Goal: Information Seeking & Learning: Learn about a topic

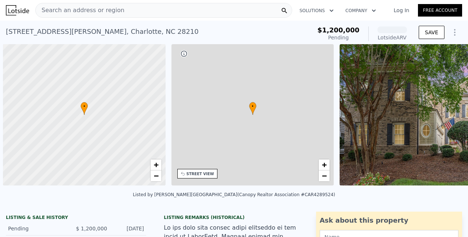
scroll to position [0, 3]
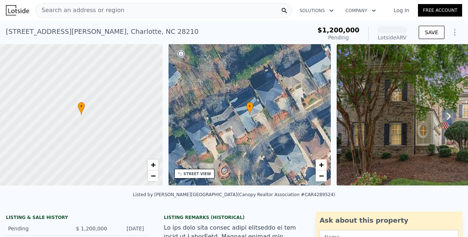
click at [121, 5] on div "Search an address or region" at bounding box center [163, 10] width 257 height 15
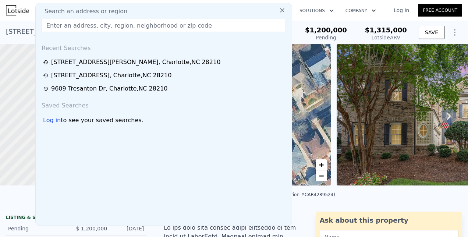
click at [100, 10] on span "Search an address or region" at bounding box center [83, 11] width 89 height 9
click at [95, 28] on input "text" at bounding box center [164, 25] width 244 height 13
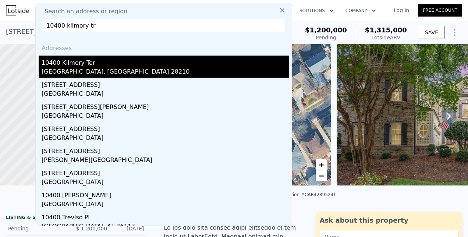
type input "10400 kilmory tr"
click at [77, 61] on div "10400 Kilmory Ter" at bounding box center [165, 62] width 247 height 12
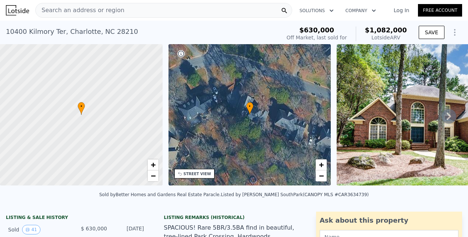
click at [444, 121] on icon at bounding box center [448, 116] width 15 height 15
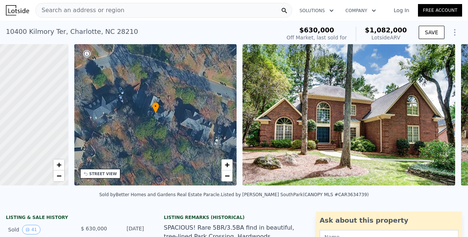
scroll to position [0, 171]
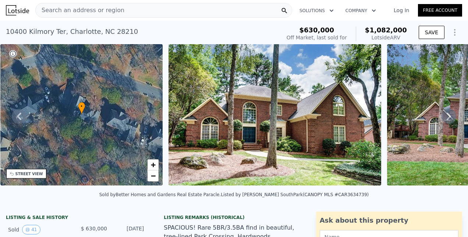
click at [444, 121] on icon at bounding box center [448, 116] width 15 height 15
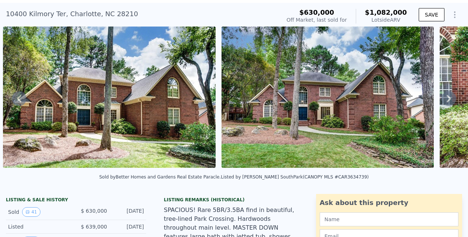
scroll to position [18, 0]
click at [441, 102] on icon at bounding box center [448, 98] width 15 height 15
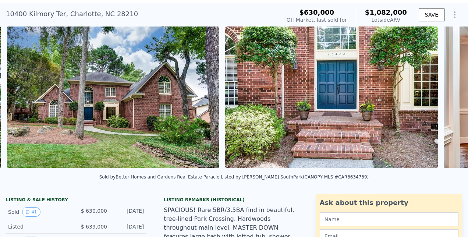
scroll to position [0, 555]
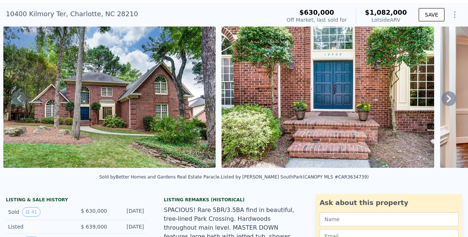
click at [441, 102] on icon at bounding box center [448, 98] width 15 height 15
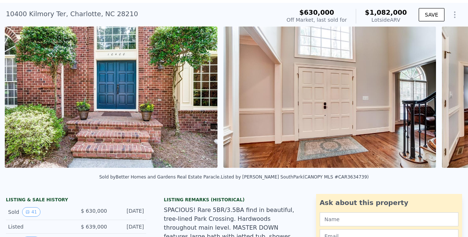
scroll to position [0, 773]
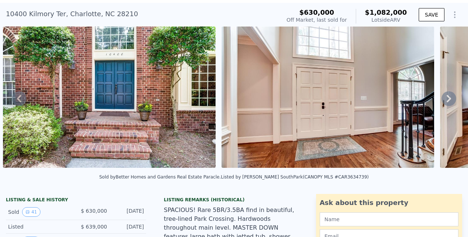
click at [441, 102] on div "• + − • + − STREET VIEW Loading... SATELLITE VIEW" at bounding box center [234, 98] width 468 height 144
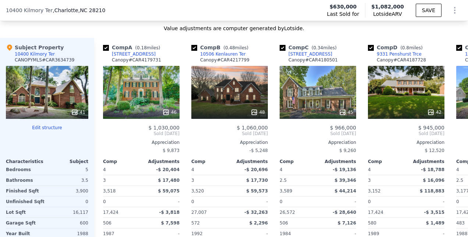
scroll to position [864, 0]
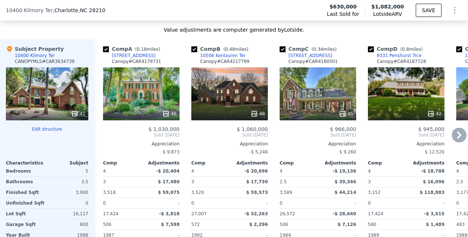
click at [135, 58] on div "[STREET_ADDRESS]" at bounding box center [134, 56] width 44 height 6
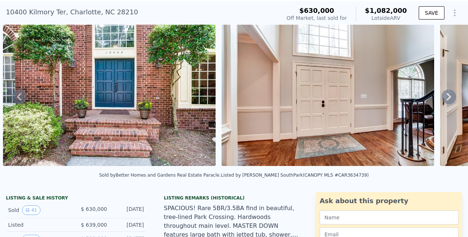
scroll to position [0, 0]
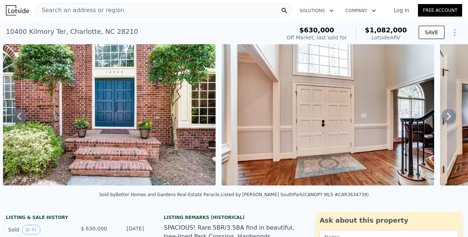
click at [109, 87] on img at bounding box center [109, 114] width 213 height 141
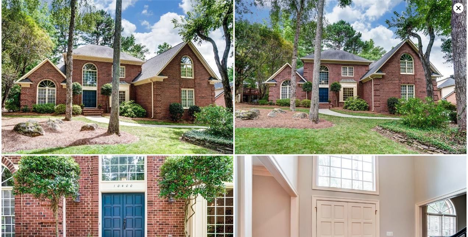
click at [142, 91] on img at bounding box center [117, 77] width 232 height 154
click at [456, 7] on icon at bounding box center [458, 8] width 10 height 10
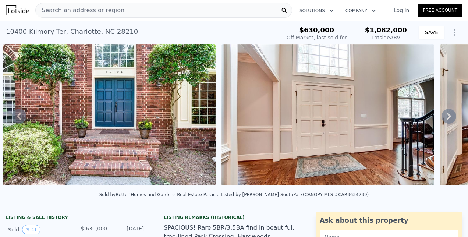
click at [67, 11] on span "Search an address or region" at bounding box center [80, 10] width 89 height 9
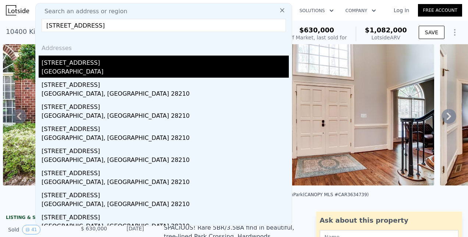
type input "[STREET_ADDRESS]"
click at [68, 65] on div "[STREET_ADDRESS]" at bounding box center [165, 62] width 247 height 12
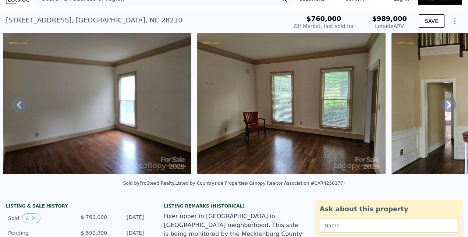
scroll to position [8, 0]
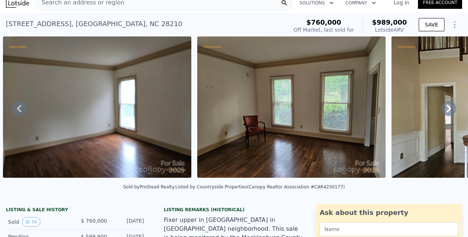
click at [138, 108] on img at bounding box center [97, 106] width 188 height 141
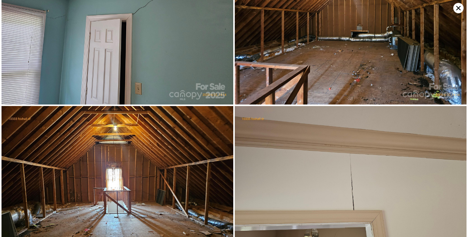
scroll to position [2705, 0]
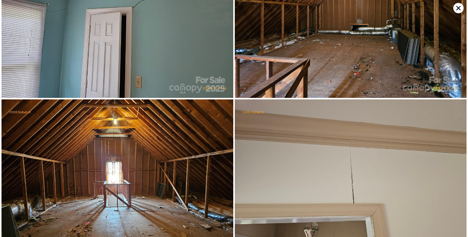
click at [458, 10] on icon at bounding box center [458, 8] width 10 height 10
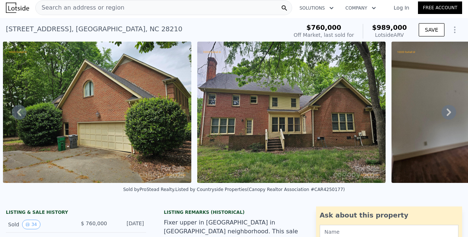
scroll to position [0, 0]
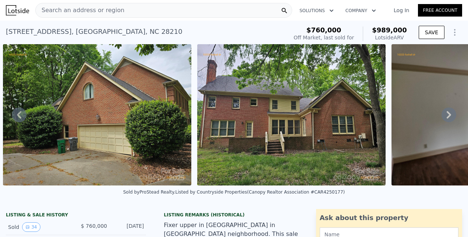
click at [21, 116] on icon at bounding box center [19, 114] width 15 height 15
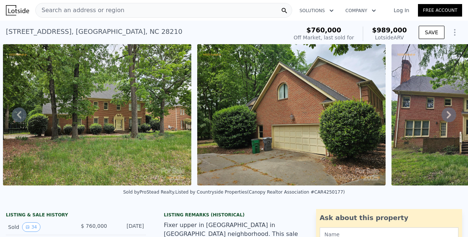
click at [21, 116] on icon at bounding box center [19, 114] width 15 height 15
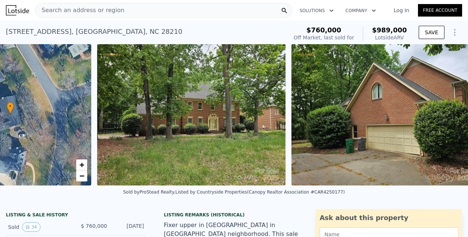
scroll to position [0, 171]
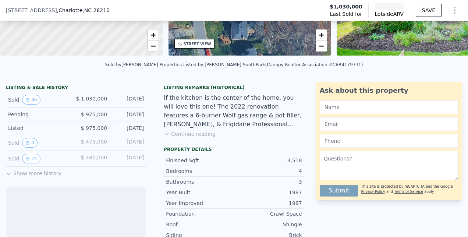
scroll to position [144, 0]
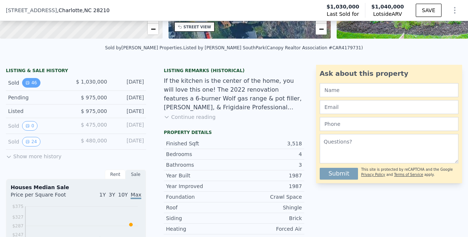
click at [35, 86] on button "46" at bounding box center [31, 83] width 18 height 10
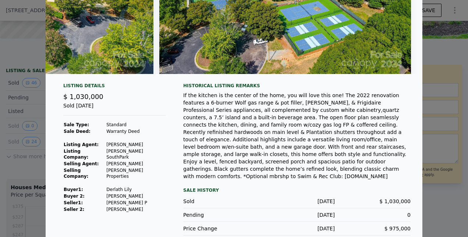
scroll to position [93, 0]
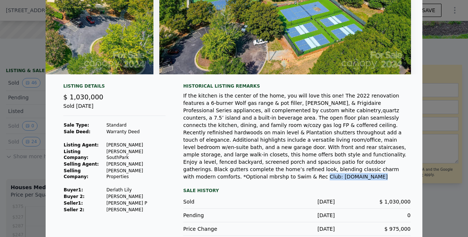
drag, startPoint x: 319, startPoint y: 167, endPoint x: 267, endPoint y: 166, distance: 51.5
click at [267, 166] on div "If the kitchen is the center of the home, you will love this one! The 2022 reno…" at bounding box center [296, 136] width 227 height 88
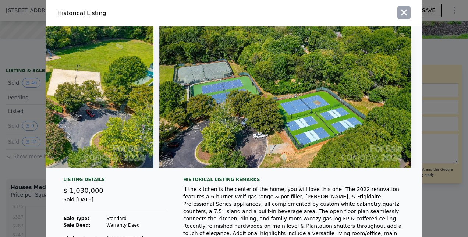
click at [401, 14] on icon "button" at bounding box center [404, 12] width 10 height 10
